Goal: Information Seeking & Learning: Learn about a topic

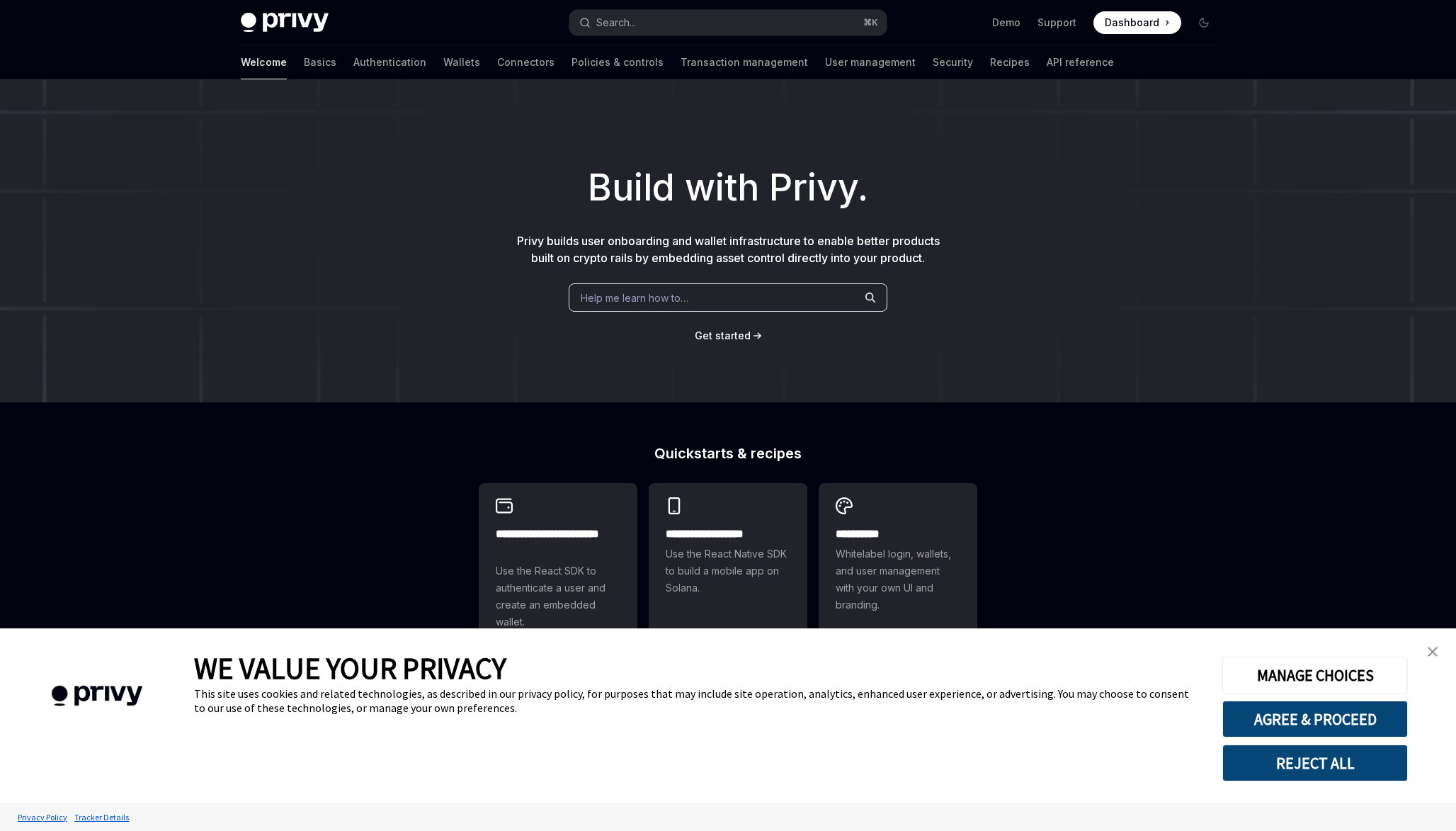
type textarea "*"
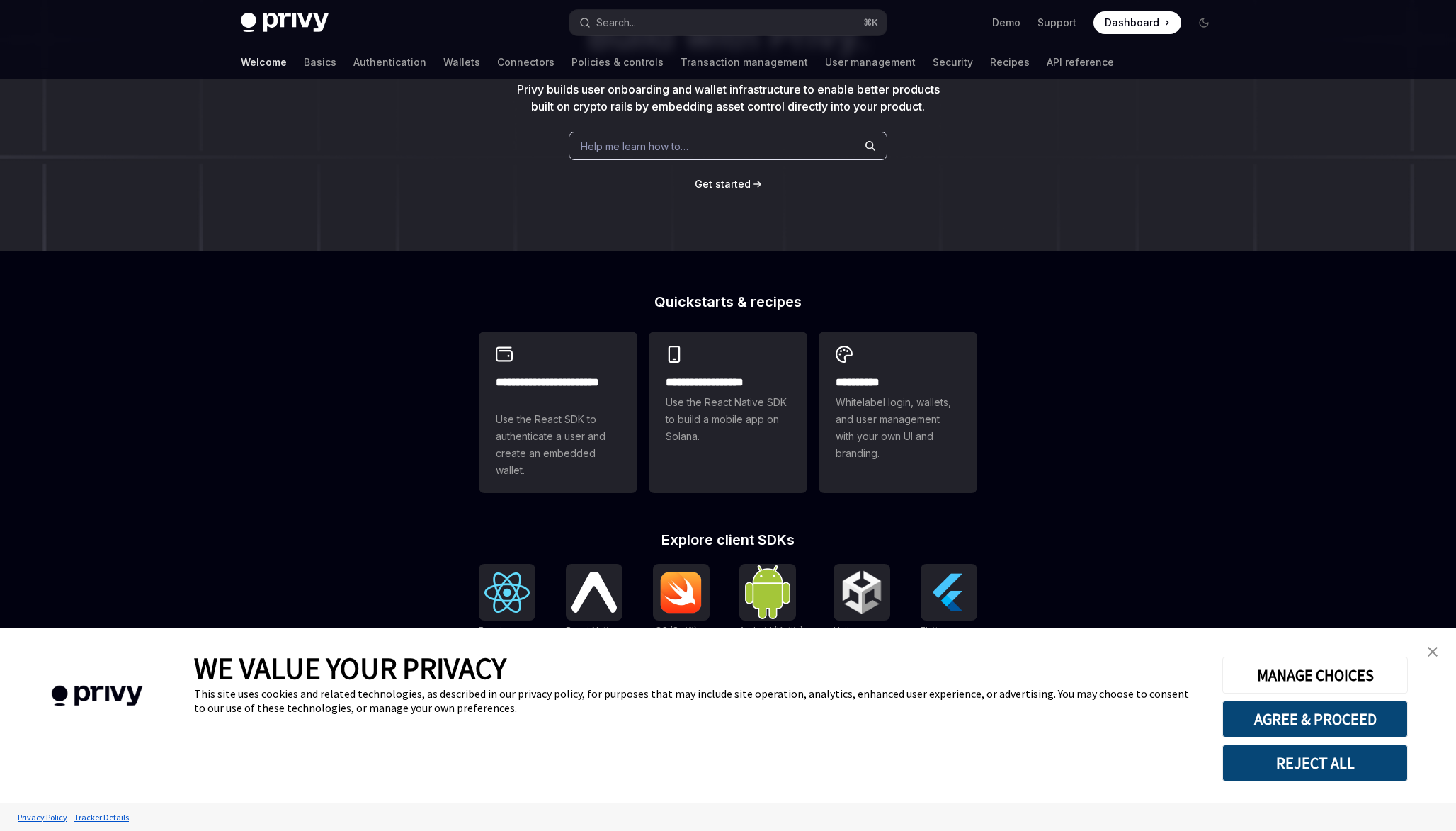
scroll to position [181, 0]
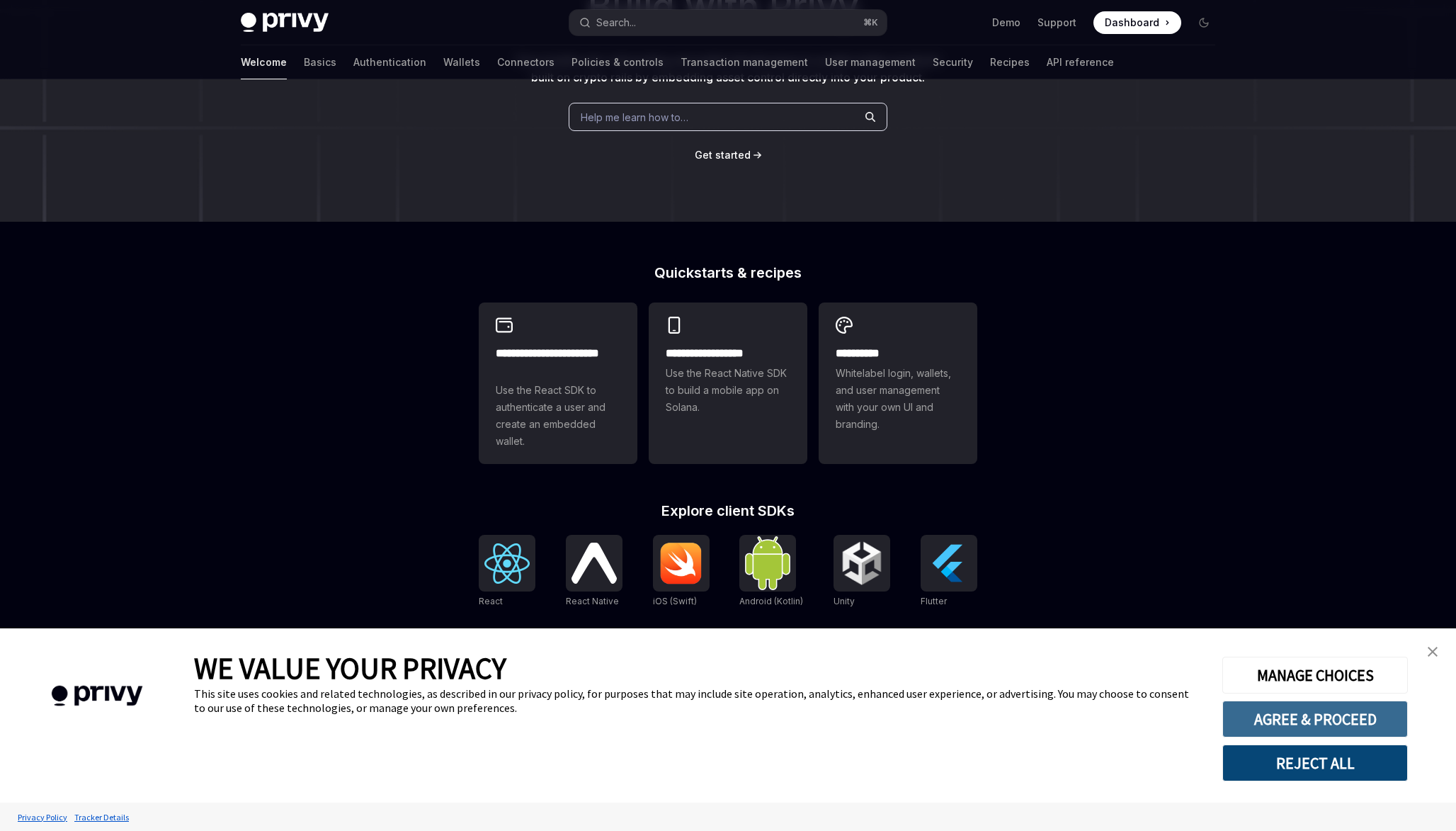
click at [1240, 715] on button "AGREE & PROCEED" at bounding box center [1315, 719] width 186 height 37
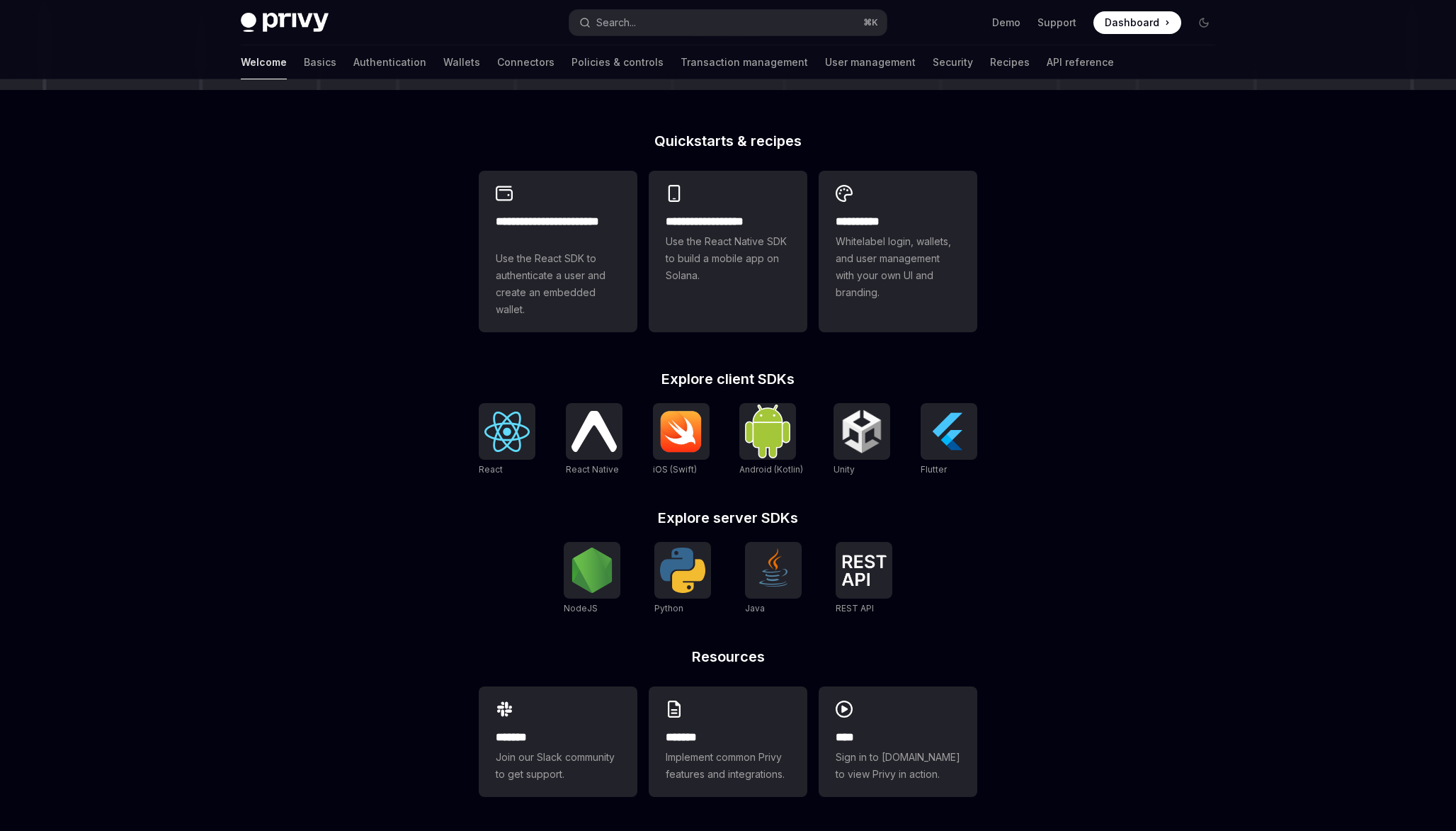
scroll to position [330, 0]
click at [858, 576] on img at bounding box center [863, 571] width 45 height 31
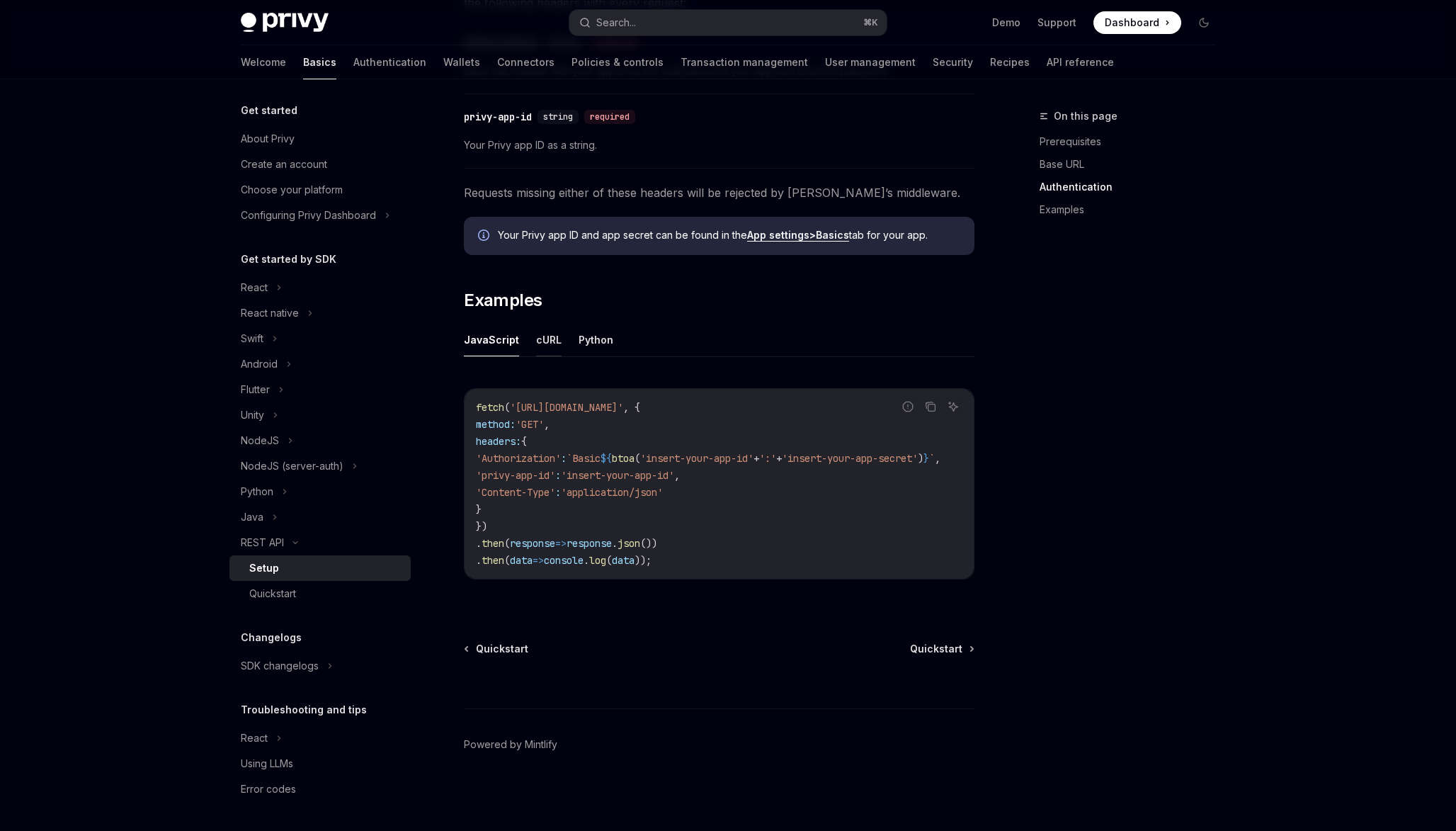
click at [550, 342] on button "cURL" at bounding box center [549, 340] width 26 height 34
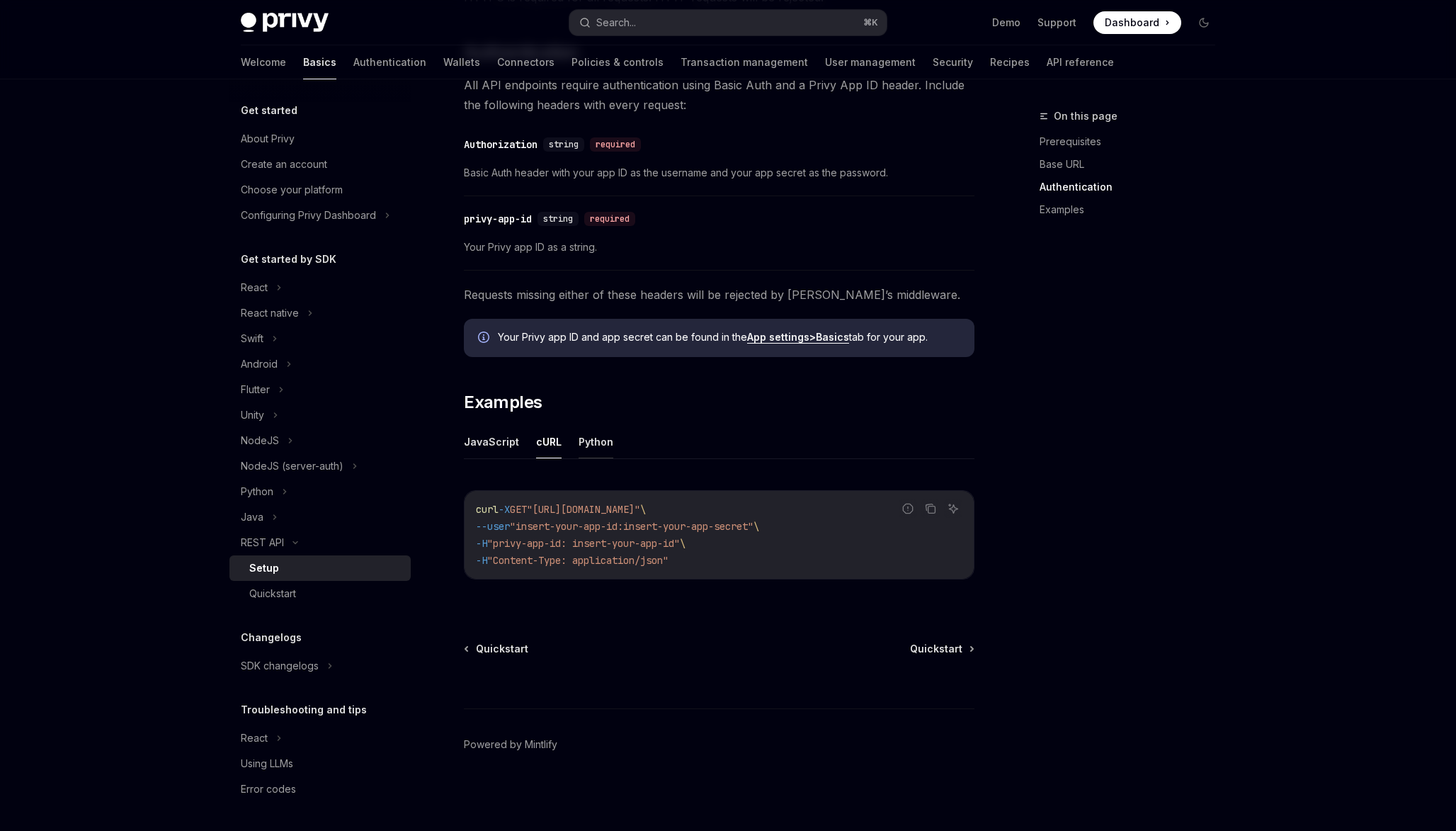
click at [593, 441] on button "Python" at bounding box center [595, 441] width 35 height 34
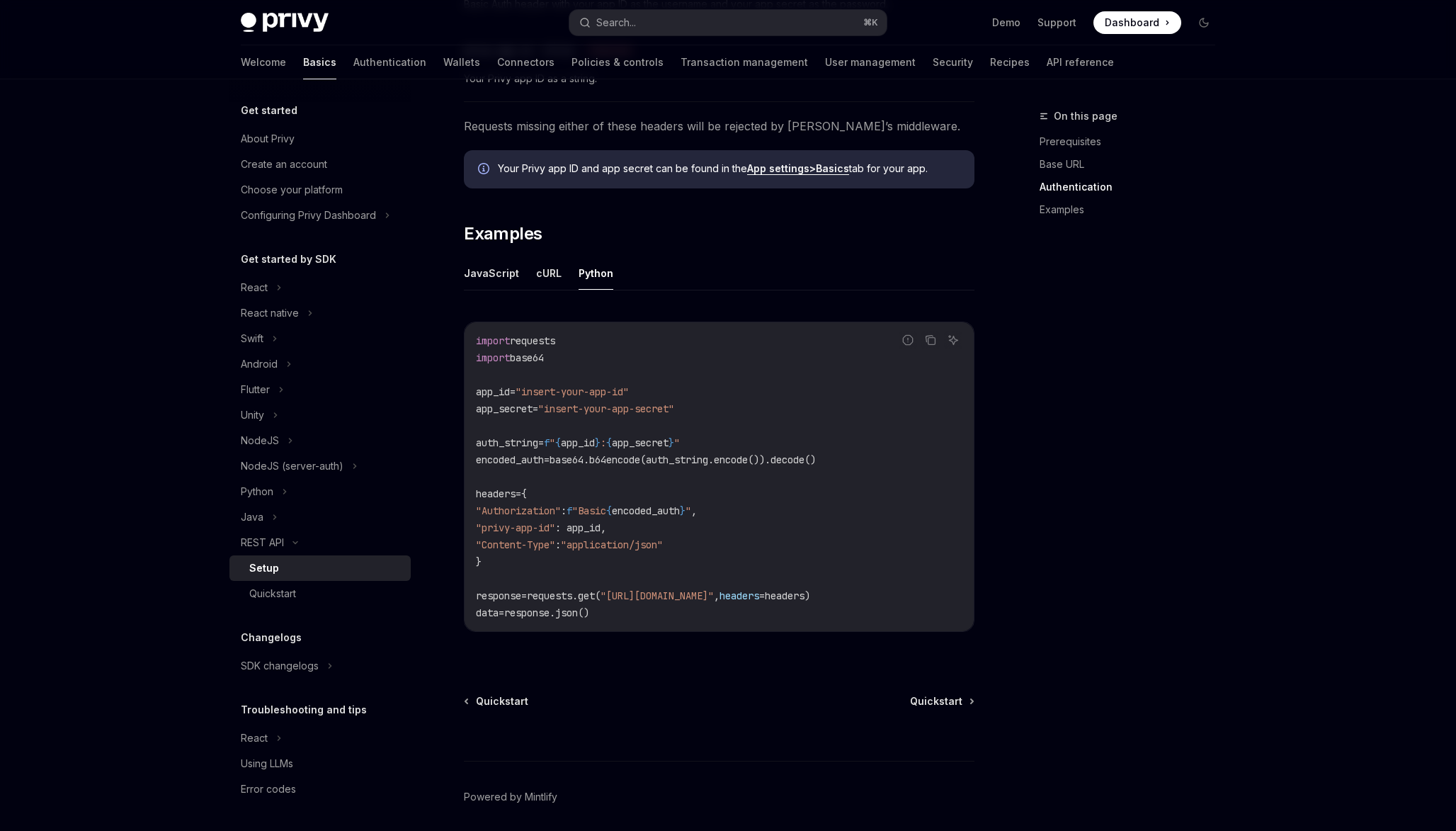
scroll to position [597, 0]
click at [494, 274] on button "JavaScript" at bounding box center [491, 272] width 55 height 34
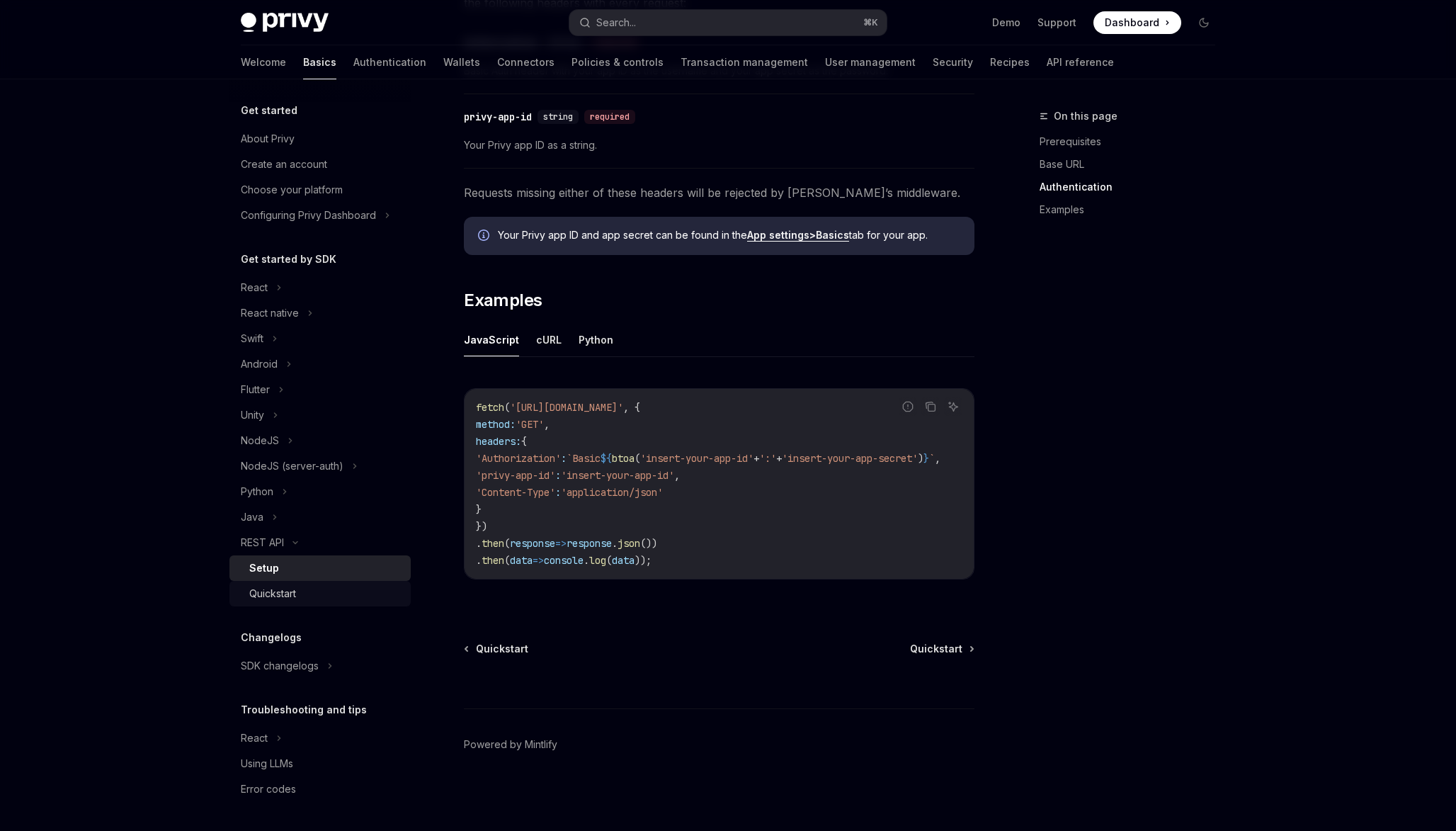
click at [269, 591] on div "Quickstart" at bounding box center [272, 594] width 46 height 17
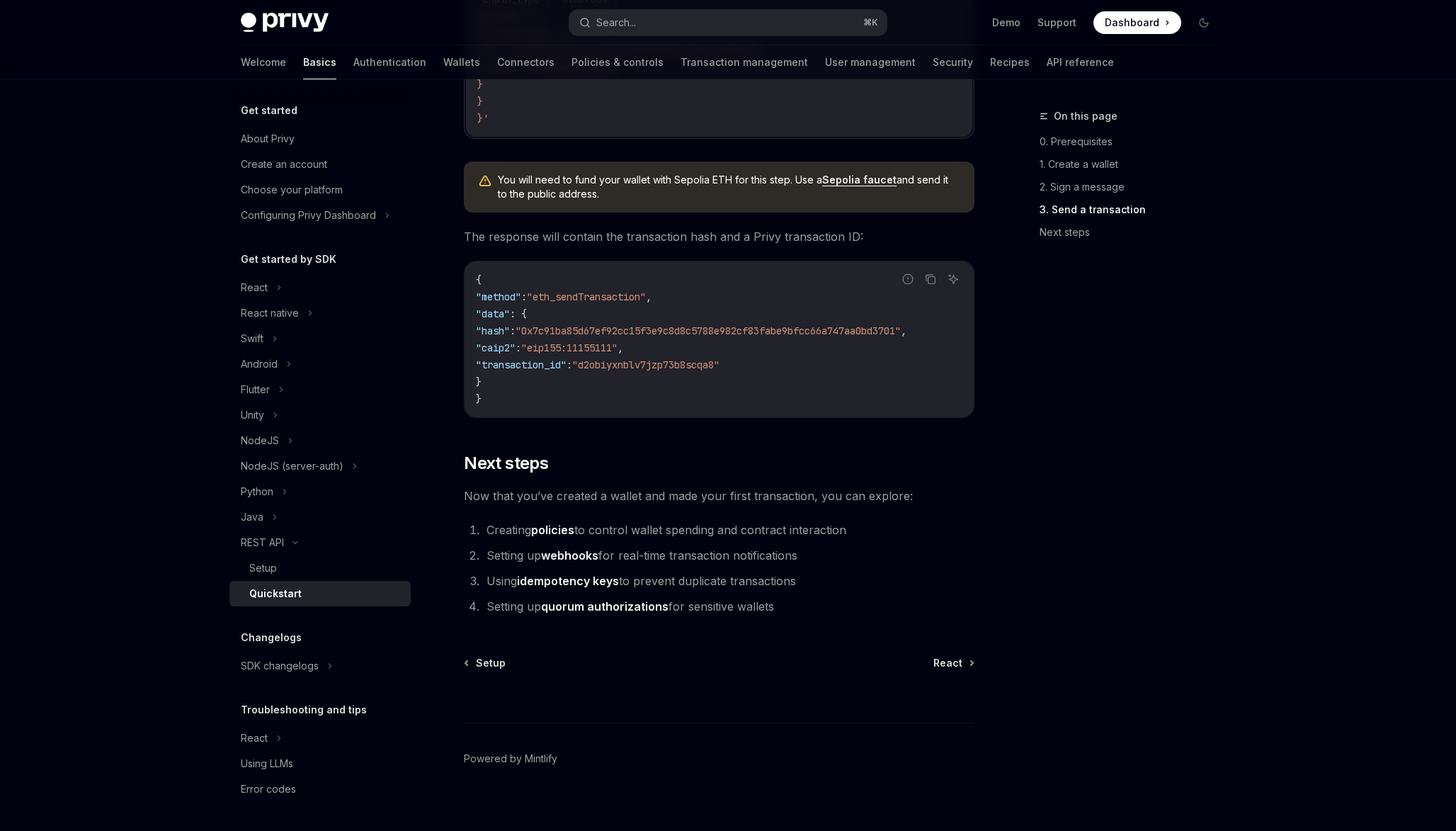
scroll to position [1676, 0]
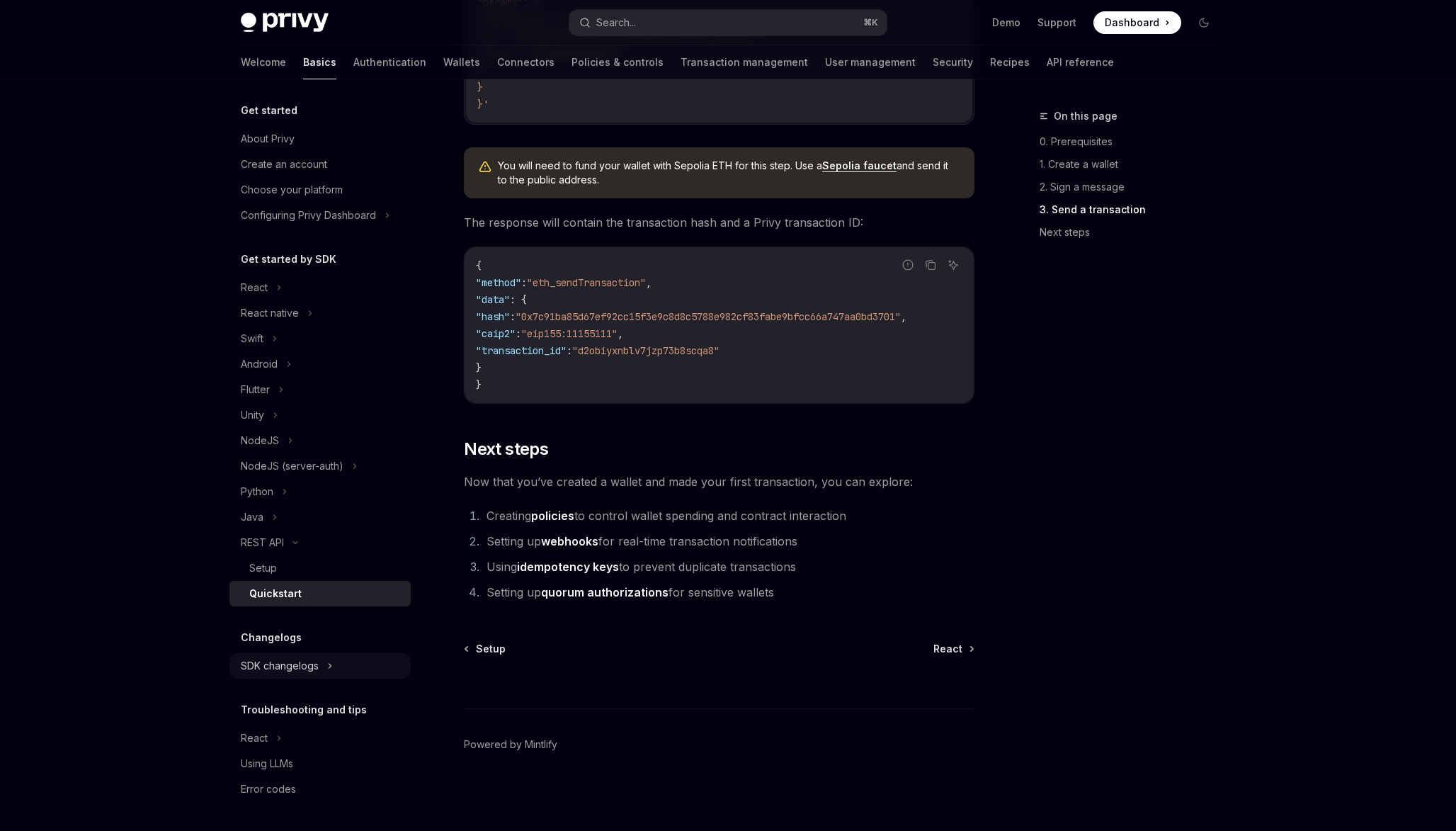
click at [303, 666] on div "SDK changelogs" at bounding box center [279, 666] width 78 height 17
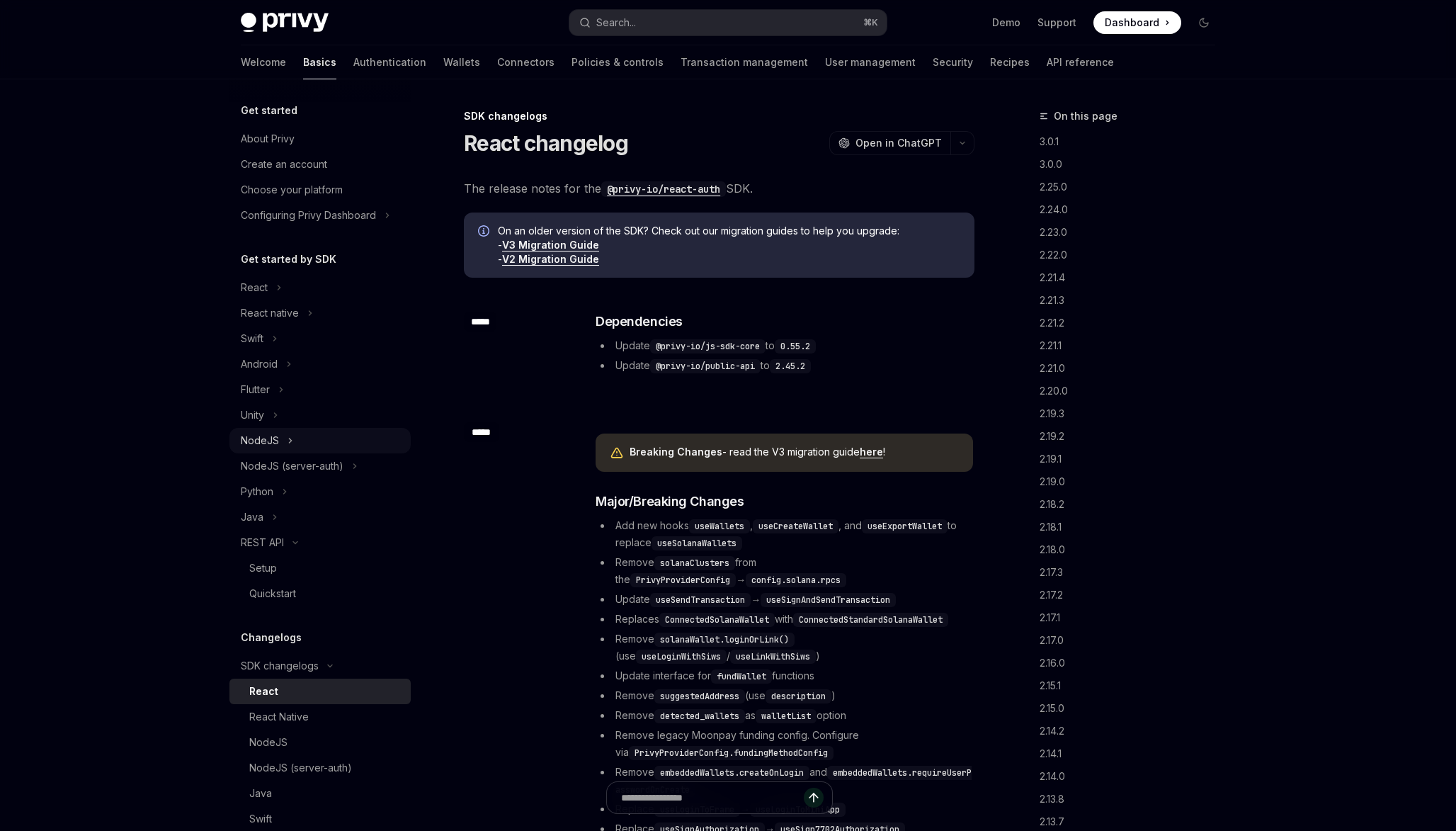
click at [303, 438] on button "NodeJS" at bounding box center [320, 441] width 182 height 26
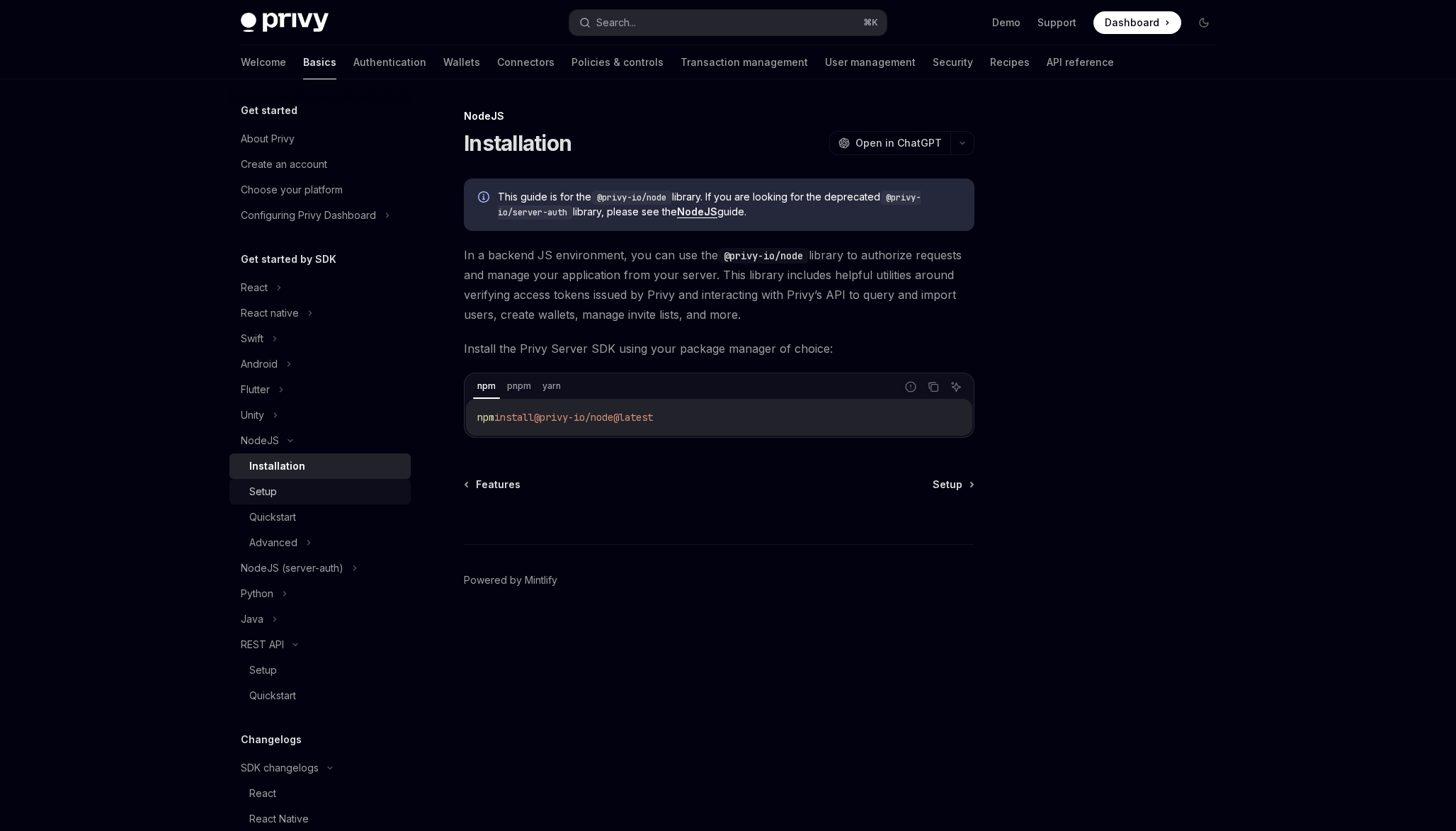
click at [267, 490] on div "Setup" at bounding box center [263, 492] width 28 height 17
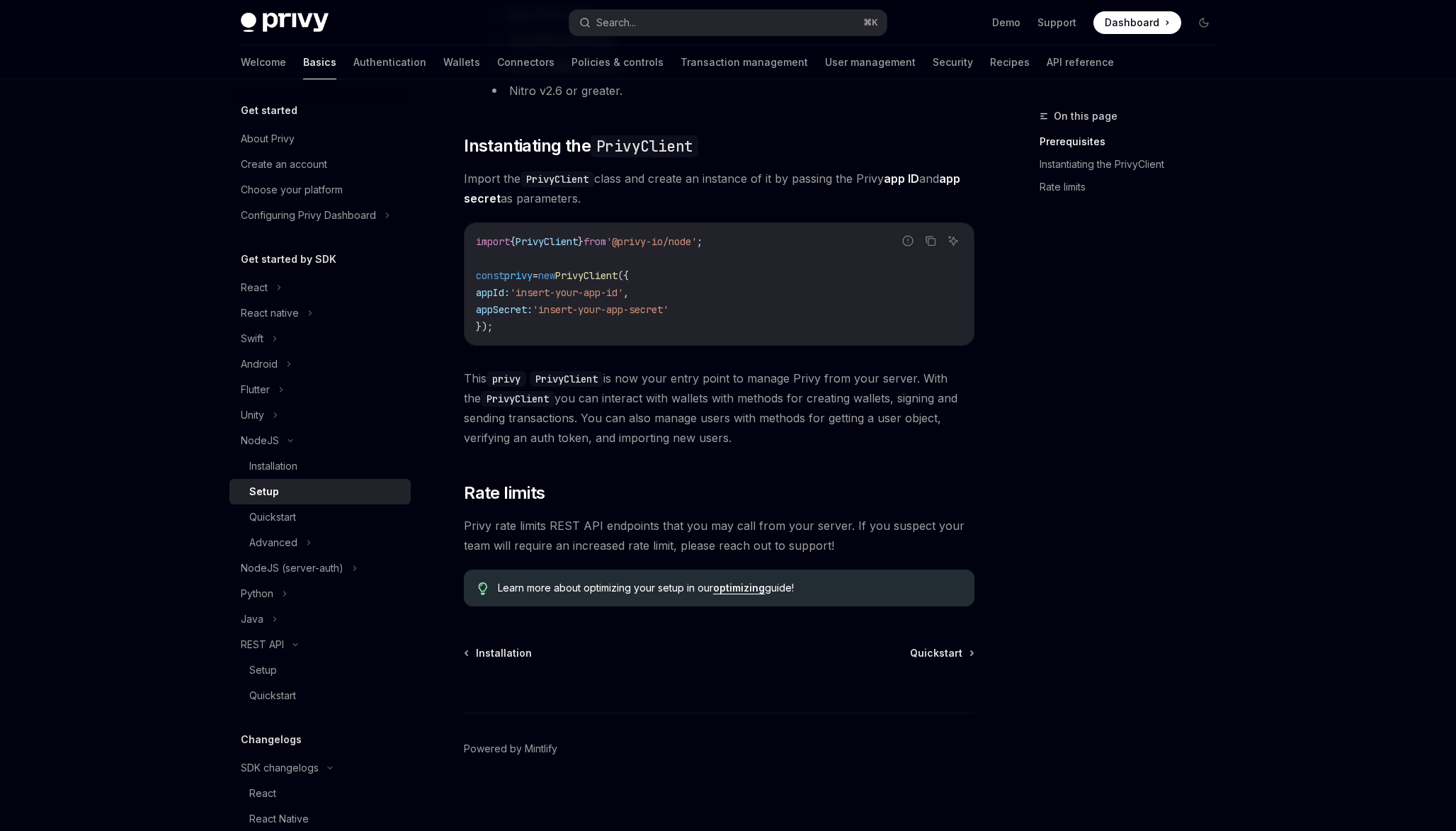
scroll to position [351, 0]
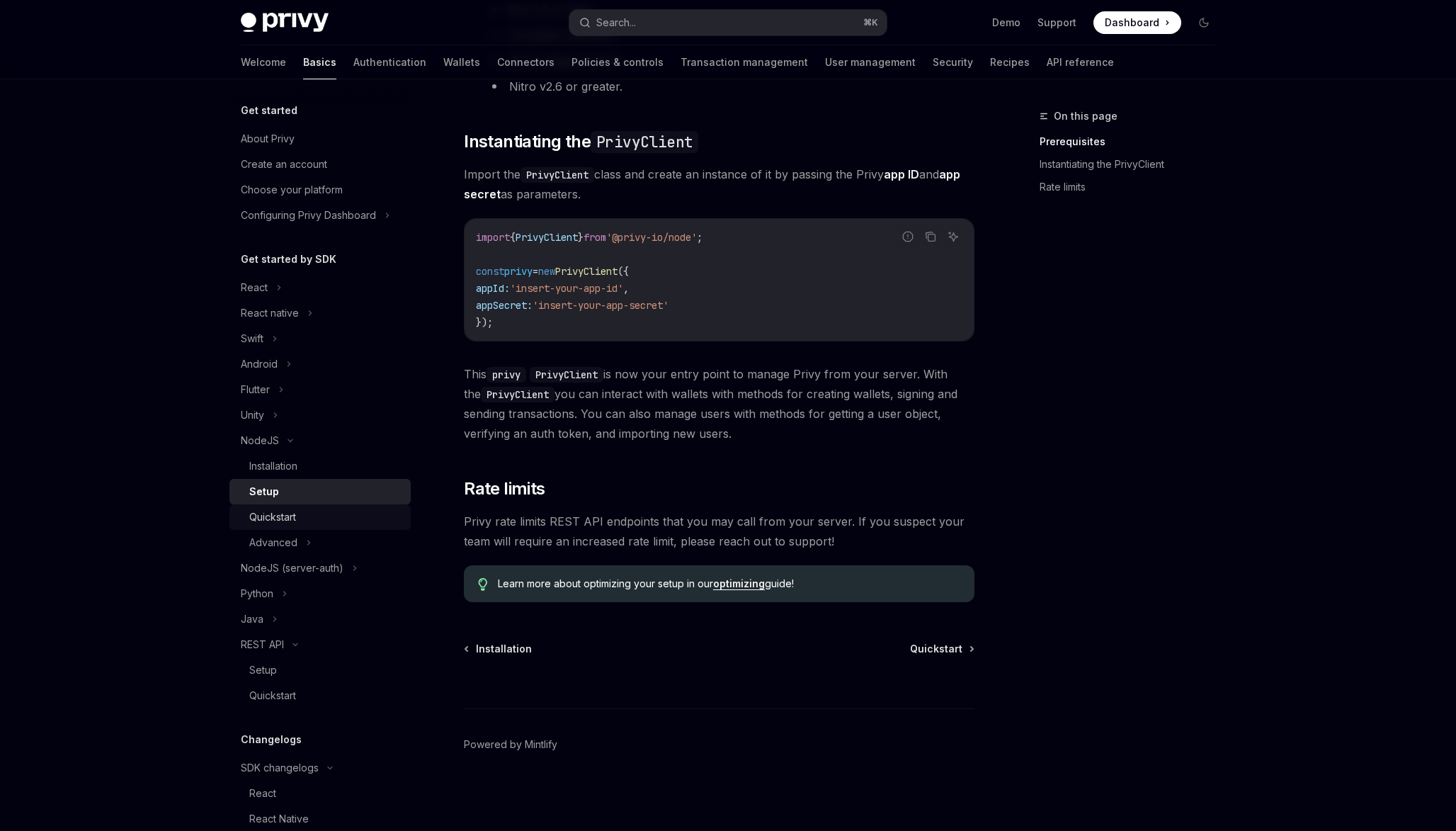
click at [268, 519] on div "Quickstart" at bounding box center [272, 517] width 46 height 17
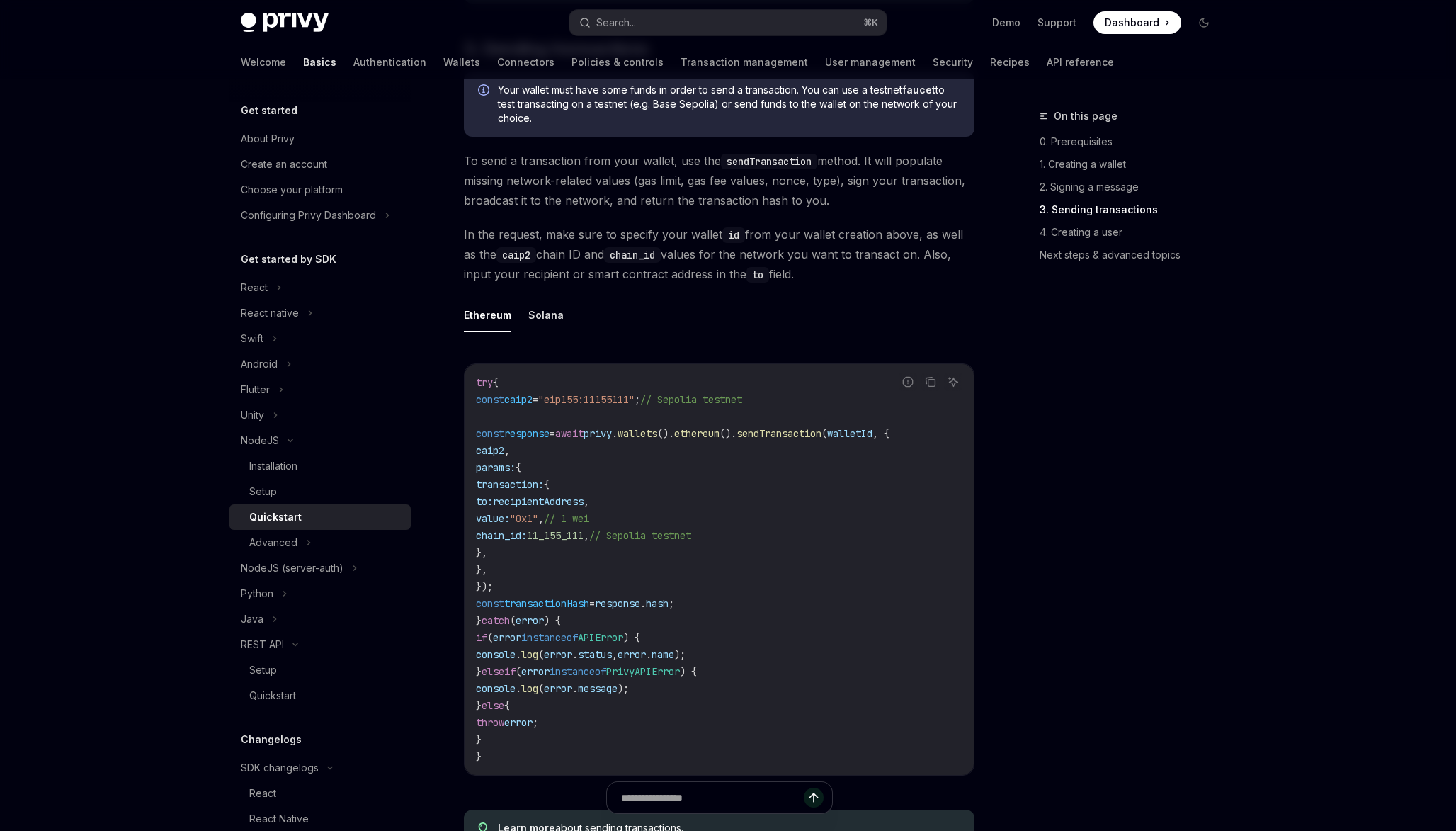
scroll to position [1623, 0]
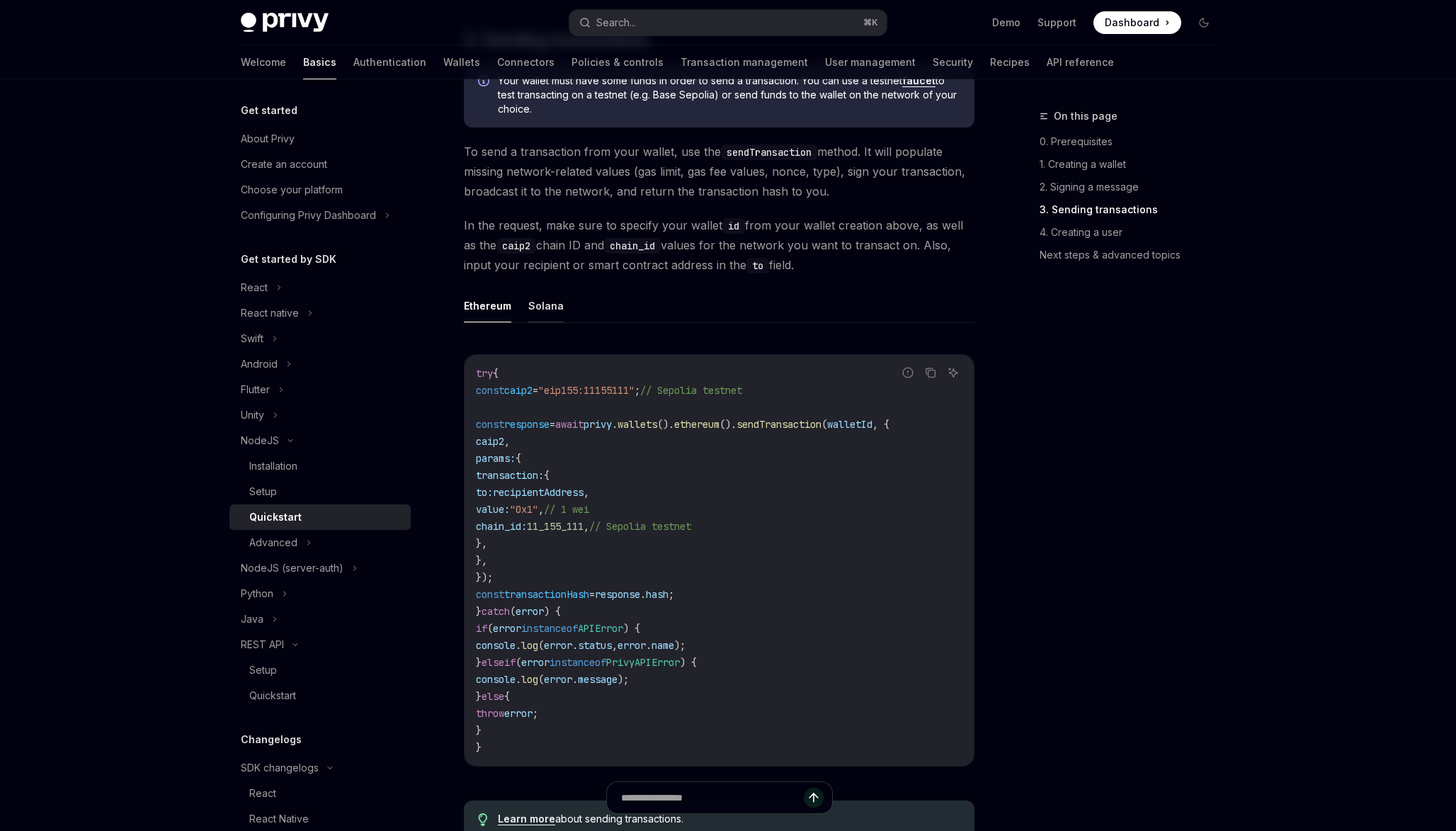
click at [540, 309] on button "Solana" at bounding box center [546, 305] width 36 height 34
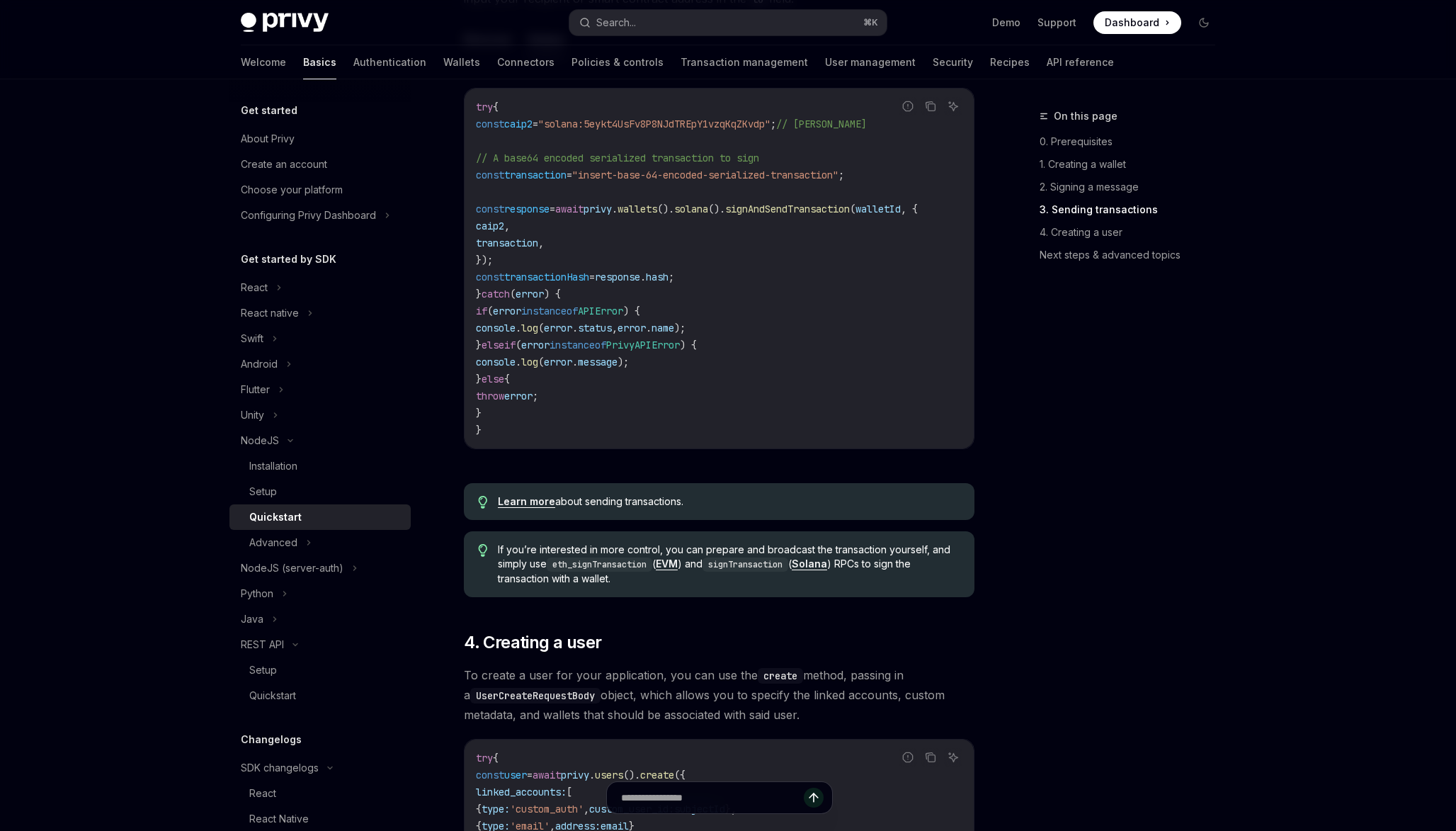
scroll to position [1890, 0]
click at [284, 549] on div "Advanced" at bounding box center [273, 543] width 48 height 17
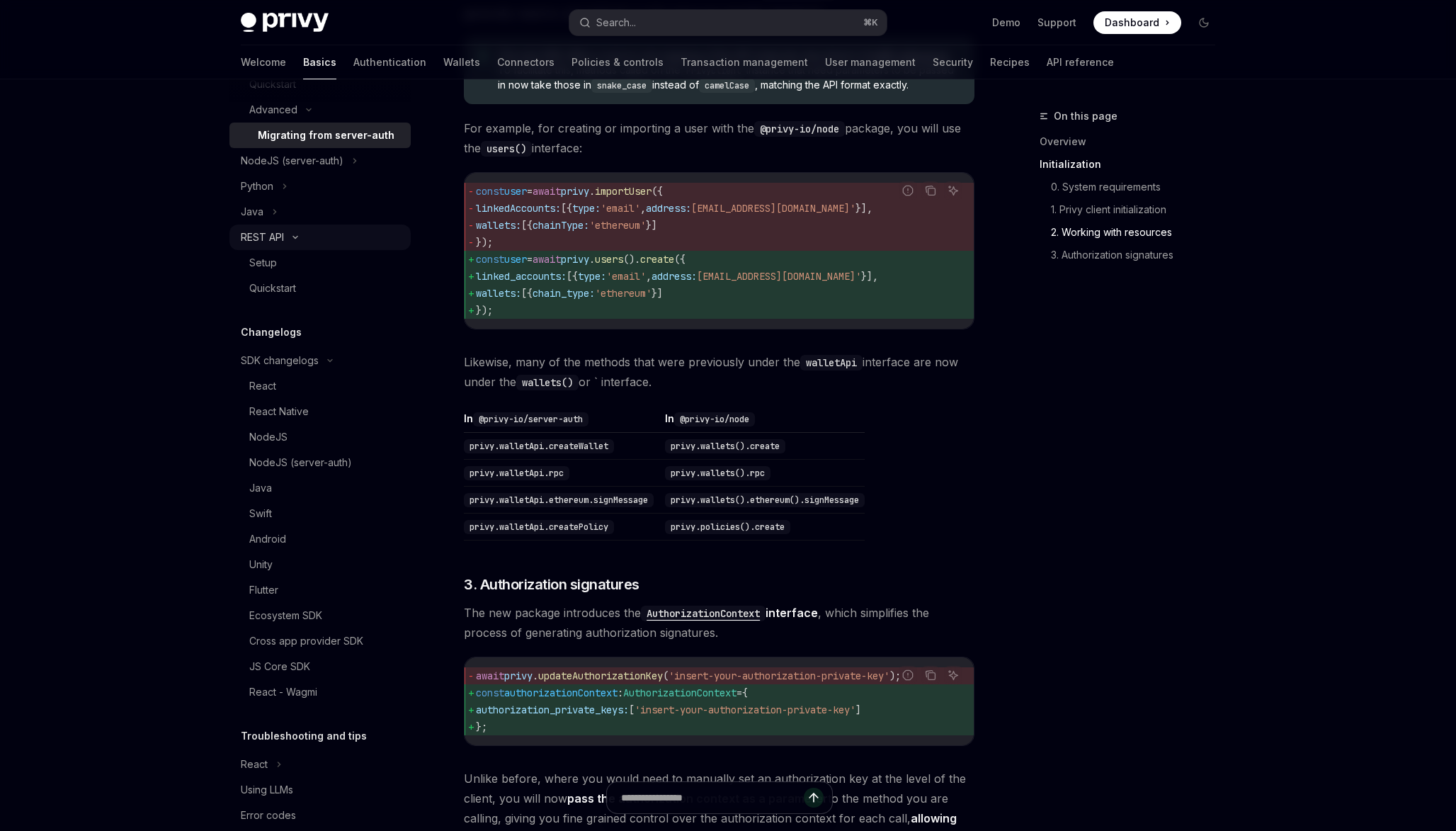
scroll to position [436, 0]
click at [259, 619] on div "Ecosystem SDK" at bounding box center [286, 613] width 73 height 17
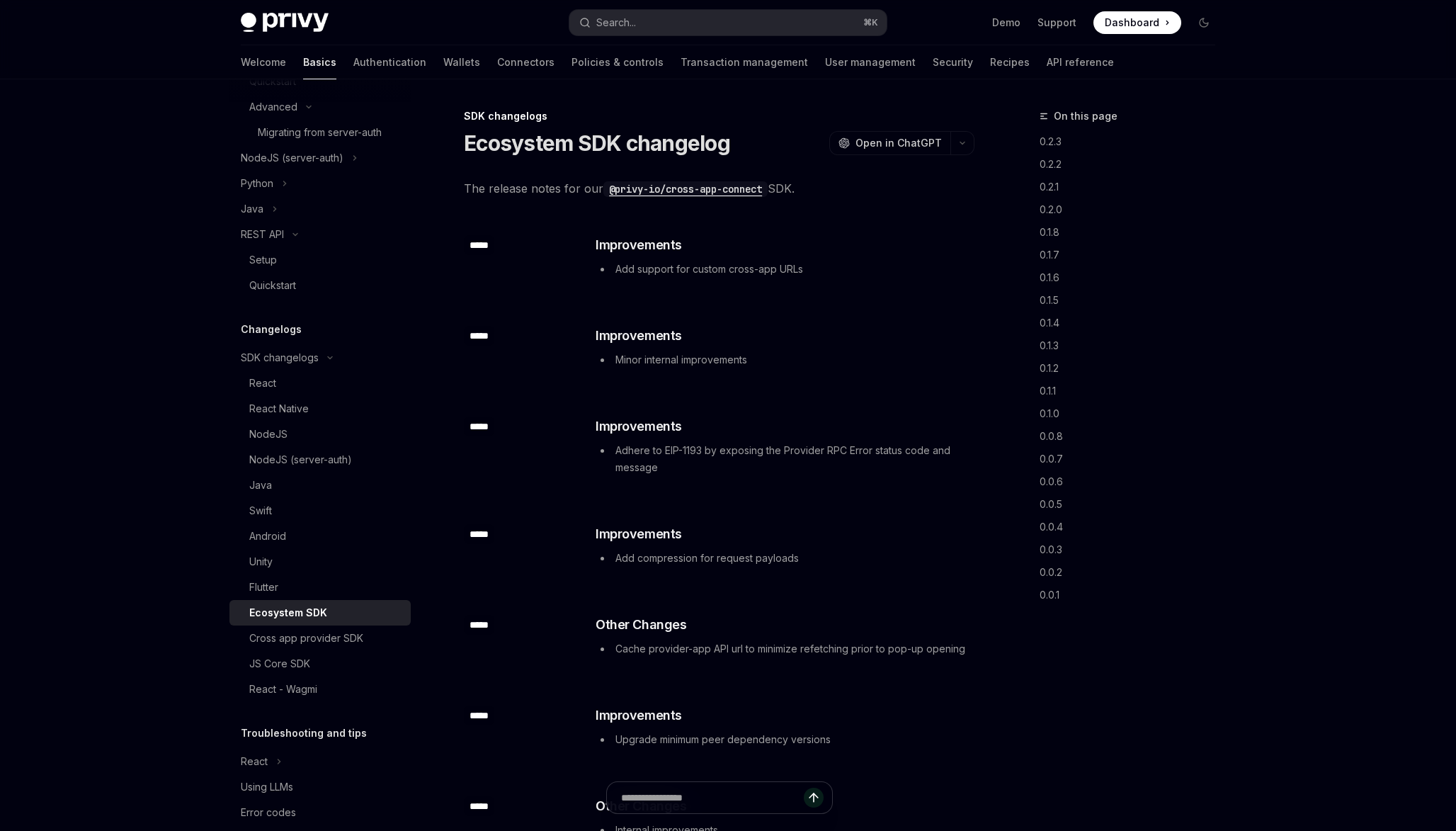
type textarea "*"
click at [1131, 24] on span "Dashboard" at bounding box center [1131, 23] width 54 height 14
